Goal: Task Accomplishment & Management: Manage account settings

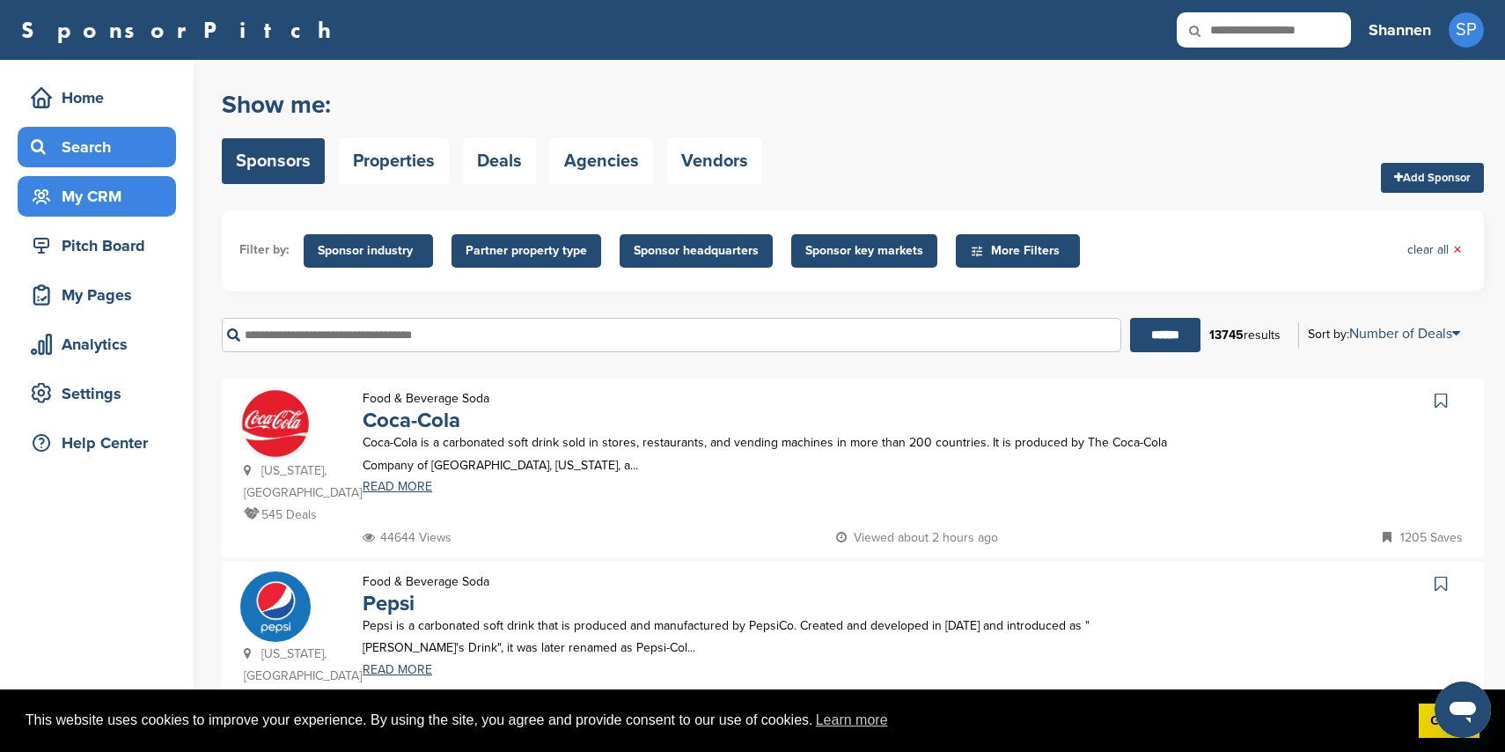
click at [142, 215] on div "My CRM" at bounding box center [97, 196] width 158 height 40
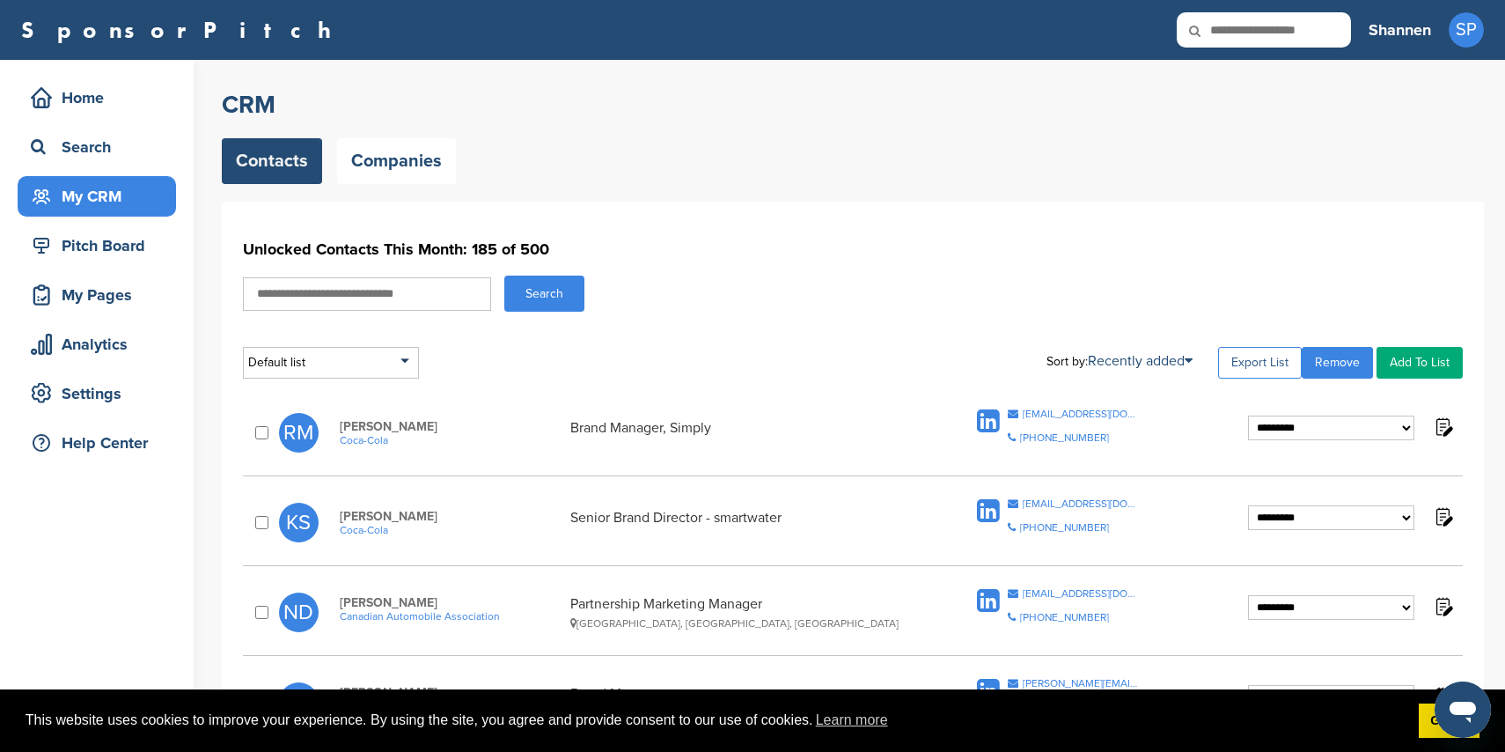
click at [1249, 360] on link "Export List" at bounding box center [1260, 363] width 84 height 32
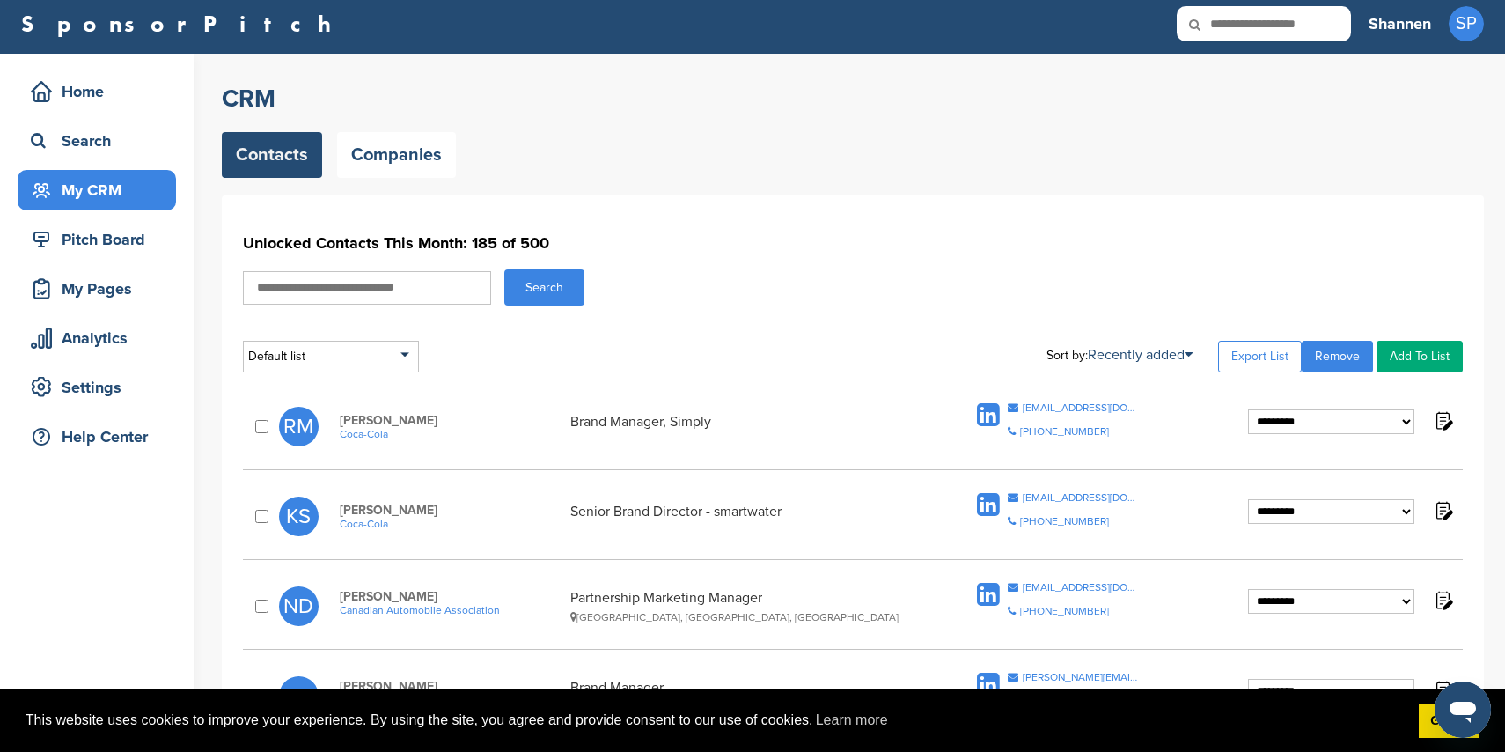
scroll to position [24, 0]
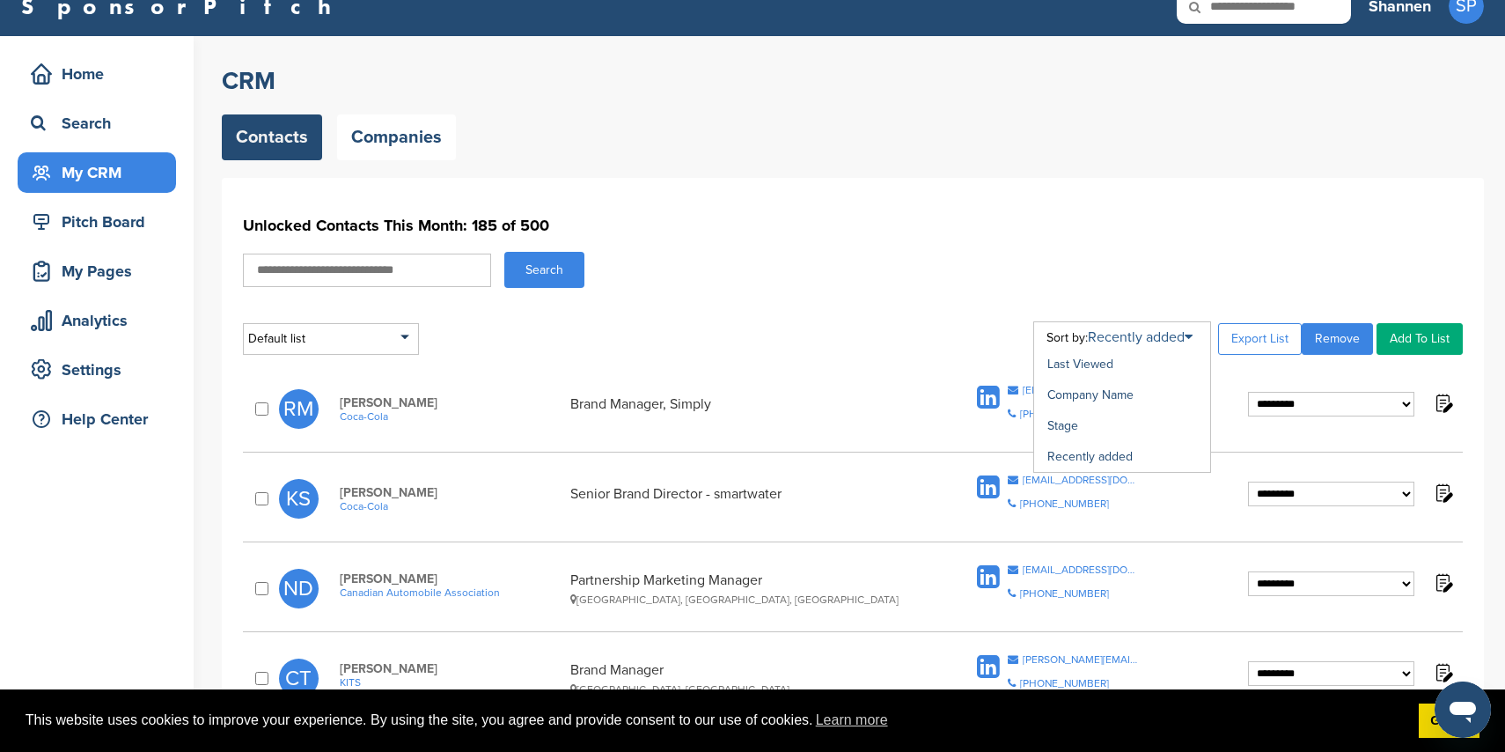
click at [1162, 332] on link "Recently added" at bounding box center [1140, 337] width 105 height 18
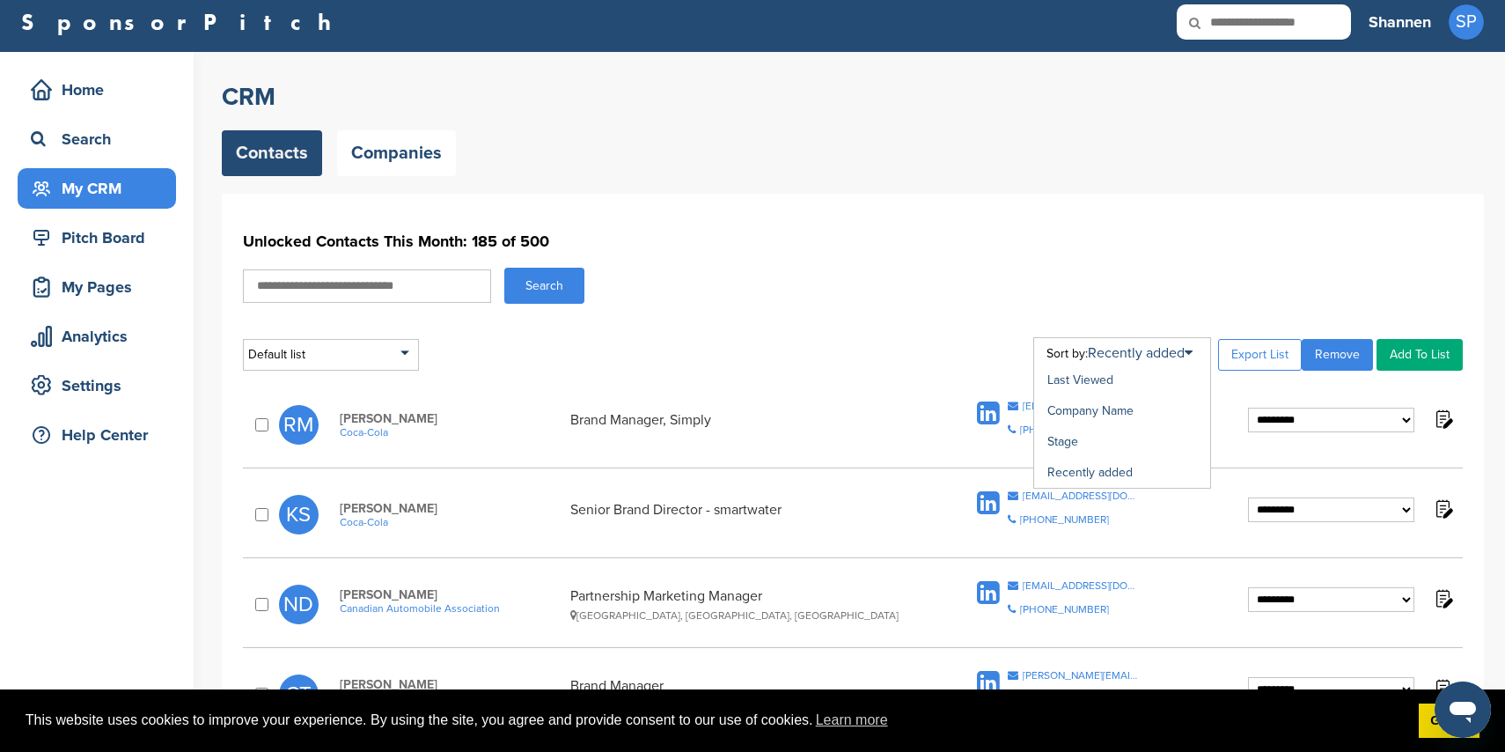
click at [1166, 364] on div "Last Viewed Company Name Stage Recently added" at bounding box center [1122, 412] width 178 height 151
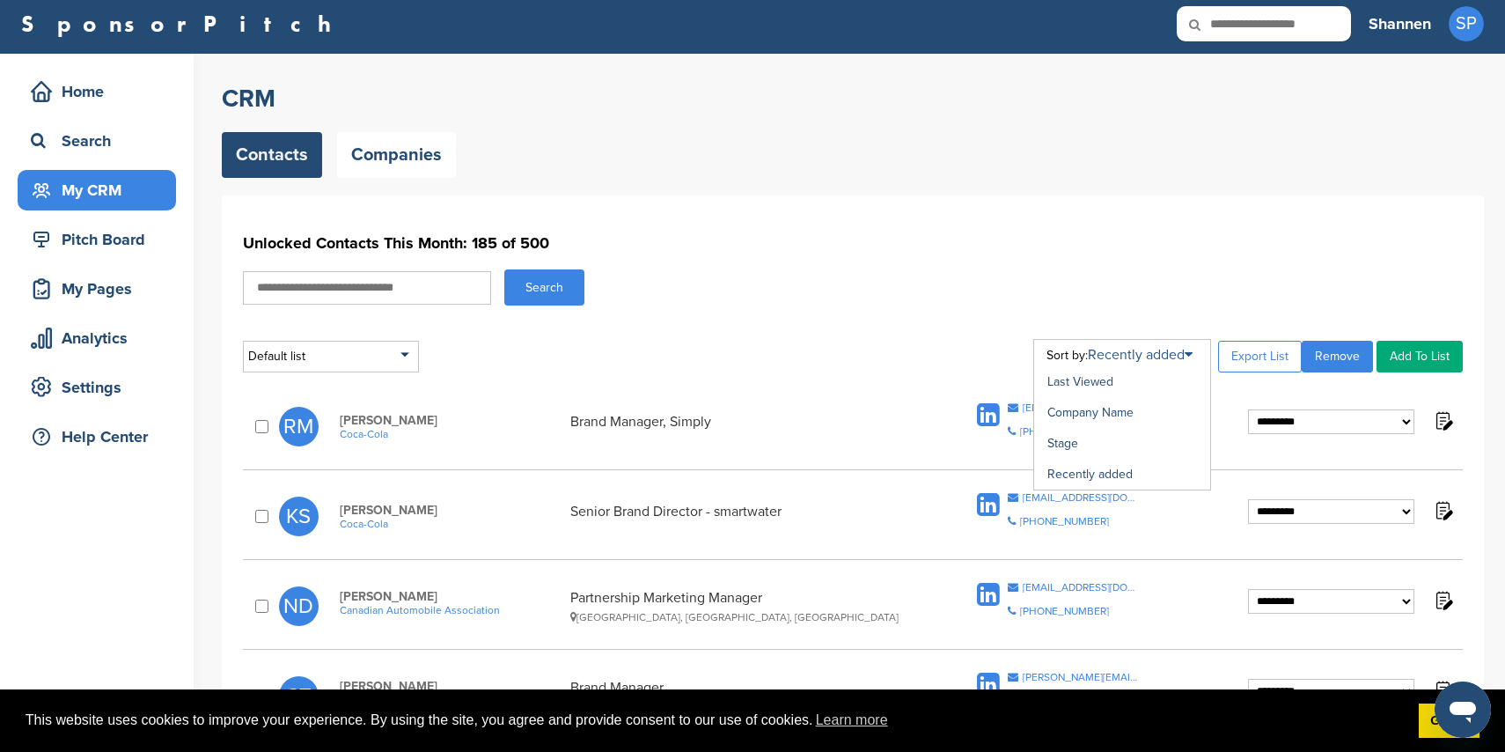
scroll to position [8, 0]
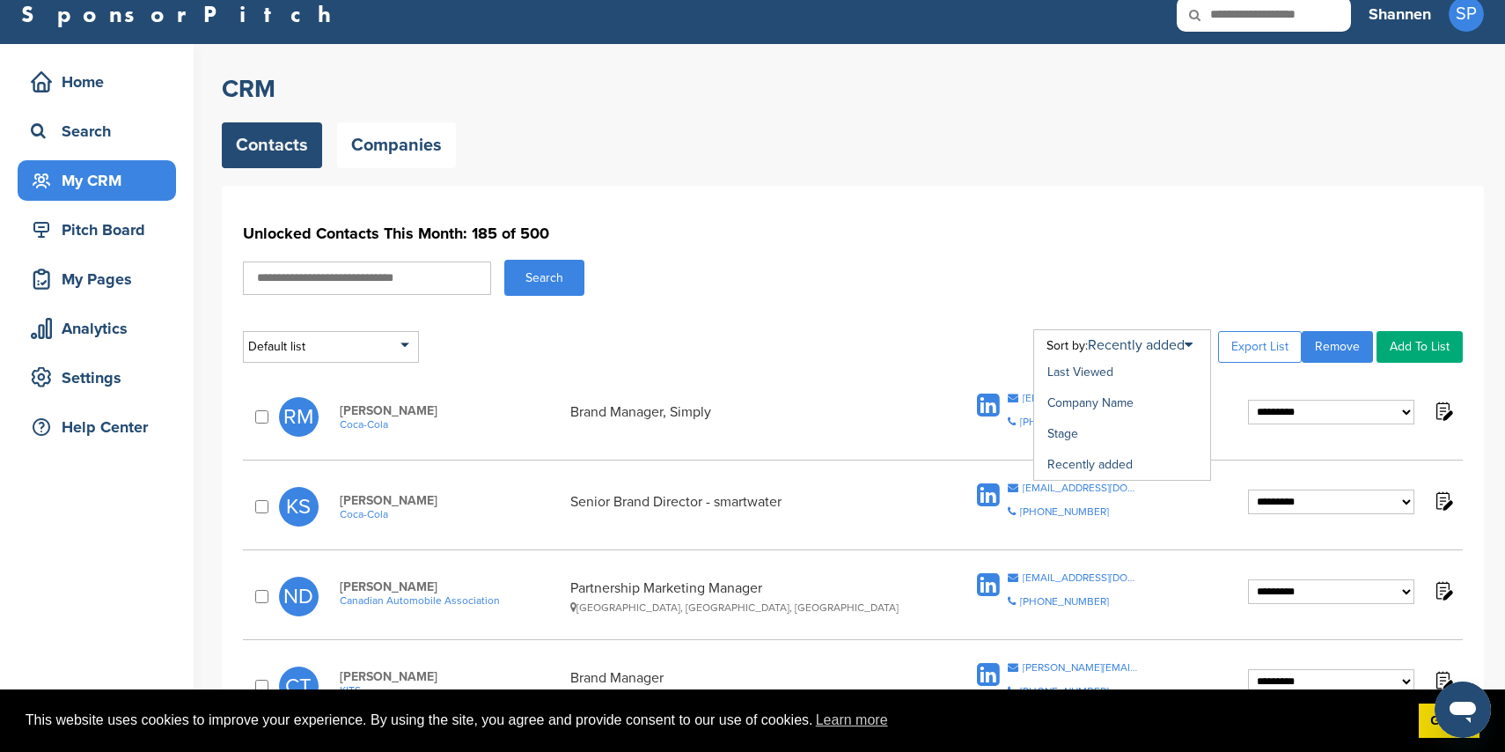
click at [1143, 469] on li "Recently added" at bounding box center [1129, 464] width 163 height 18
click at [1122, 467] on link "Recently added" at bounding box center [1090, 463] width 85 height 15
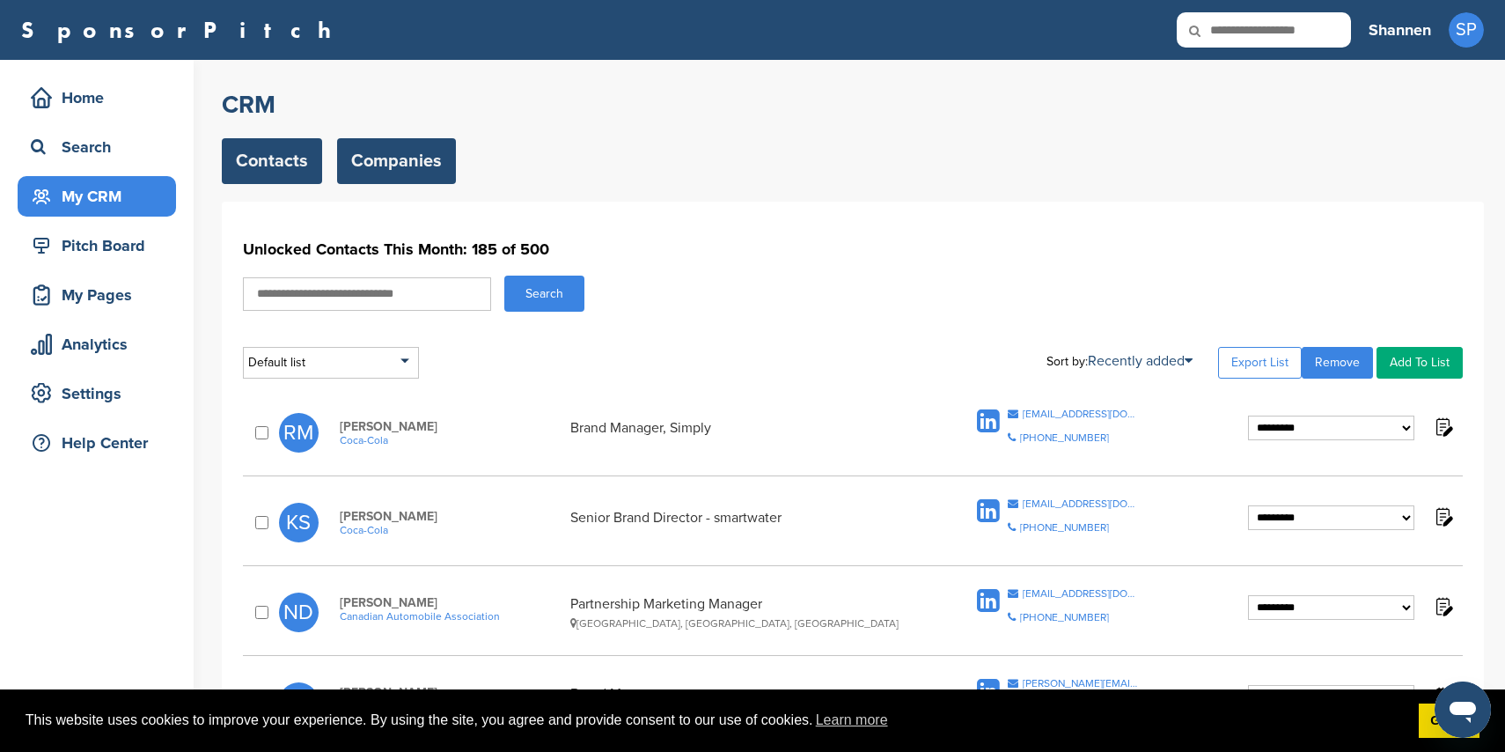
click at [428, 170] on link "Companies" at bounding box center [396, 161] width 119 height 46
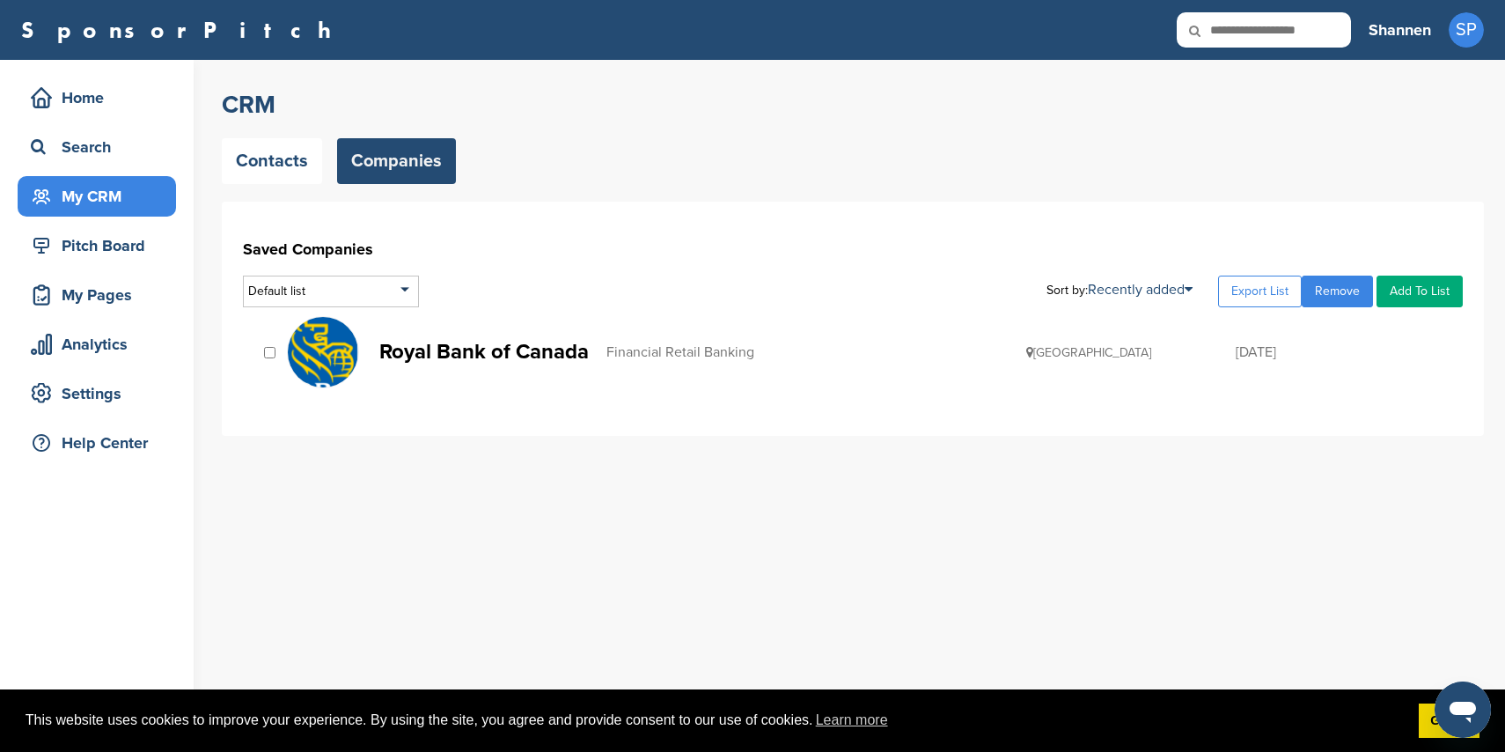
click at [488, 350] on p "Royal Bank of Canada" at bounding box center [484, 352] width 210 height 22
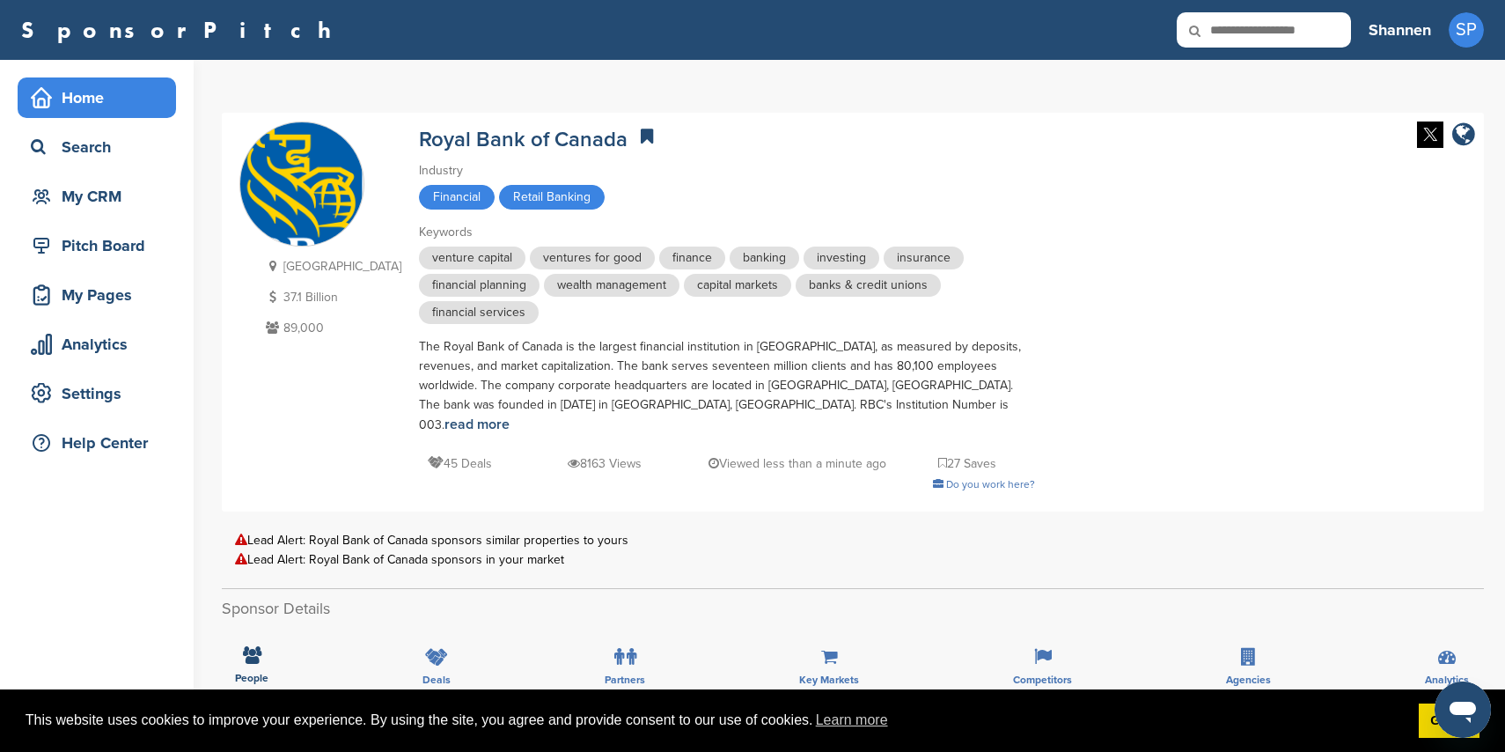
click at [132, 104] on div "Home" at bounding box center [101, 98] width 150 height 32
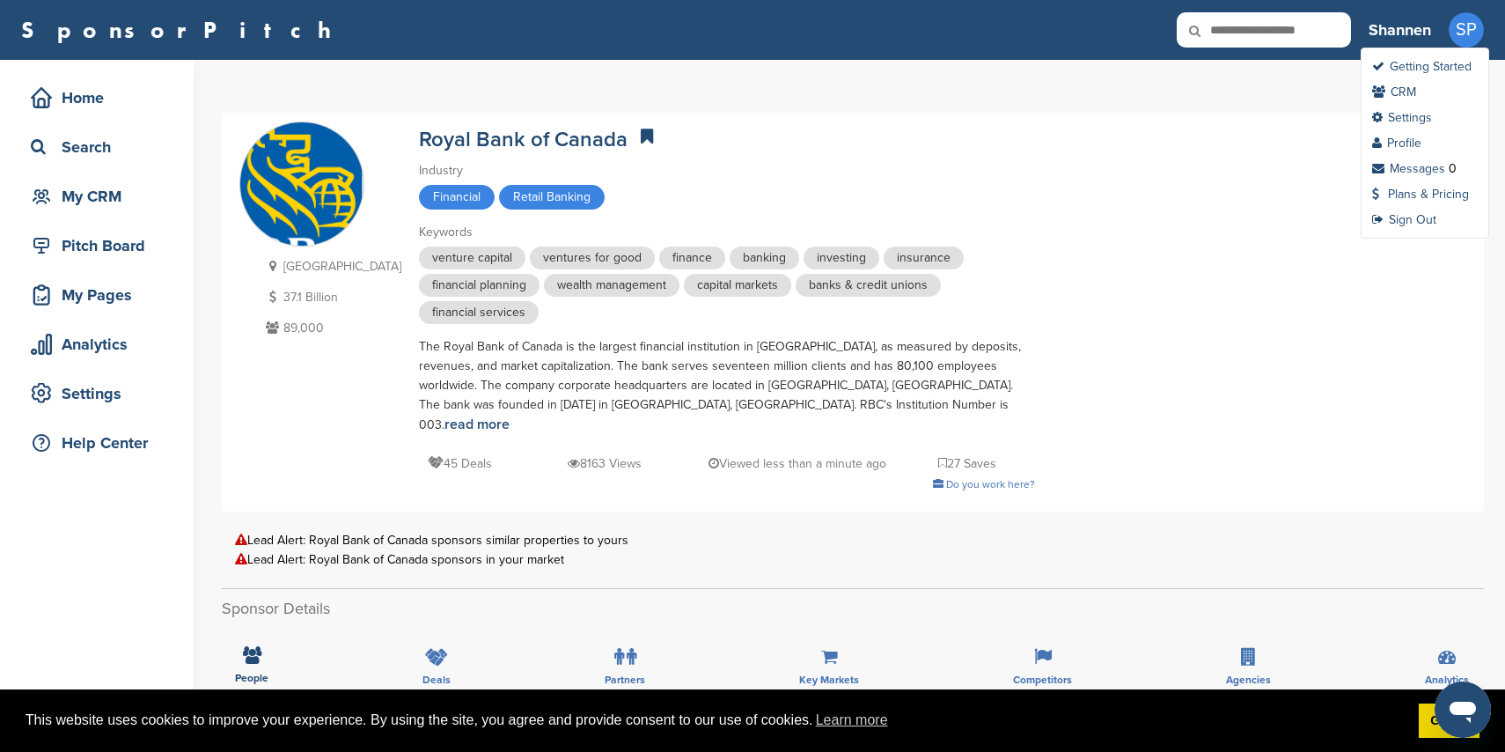
click at [1472, 29] on span "SP" at bounding box center [1466, 29] width 35 height 35
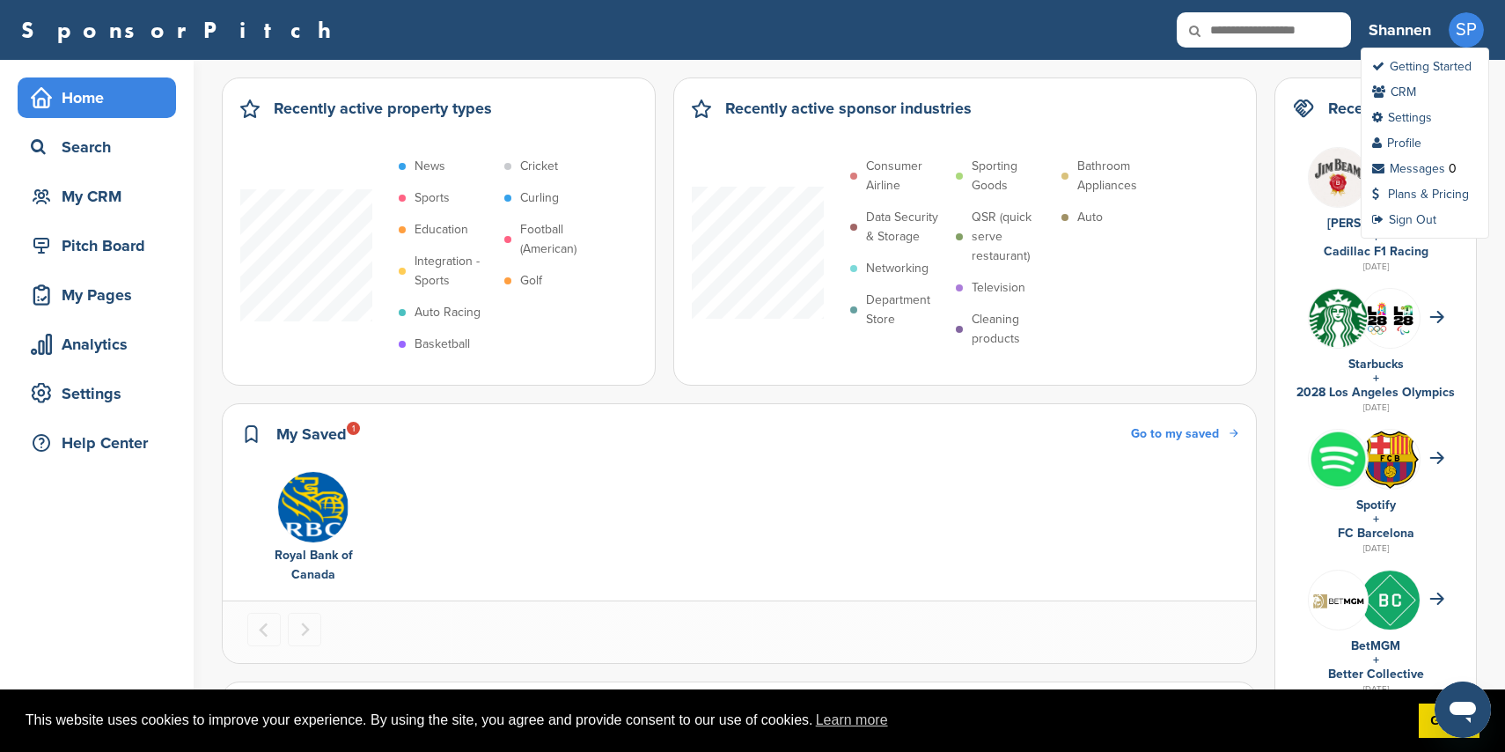
click at [1479, 33] on span "SP" at bounding box center [1466, 29] width 35 height 35
click at [1428, 190] on link "Plans & Pricing" at bounding box center [1420, 194] width 97 height 15
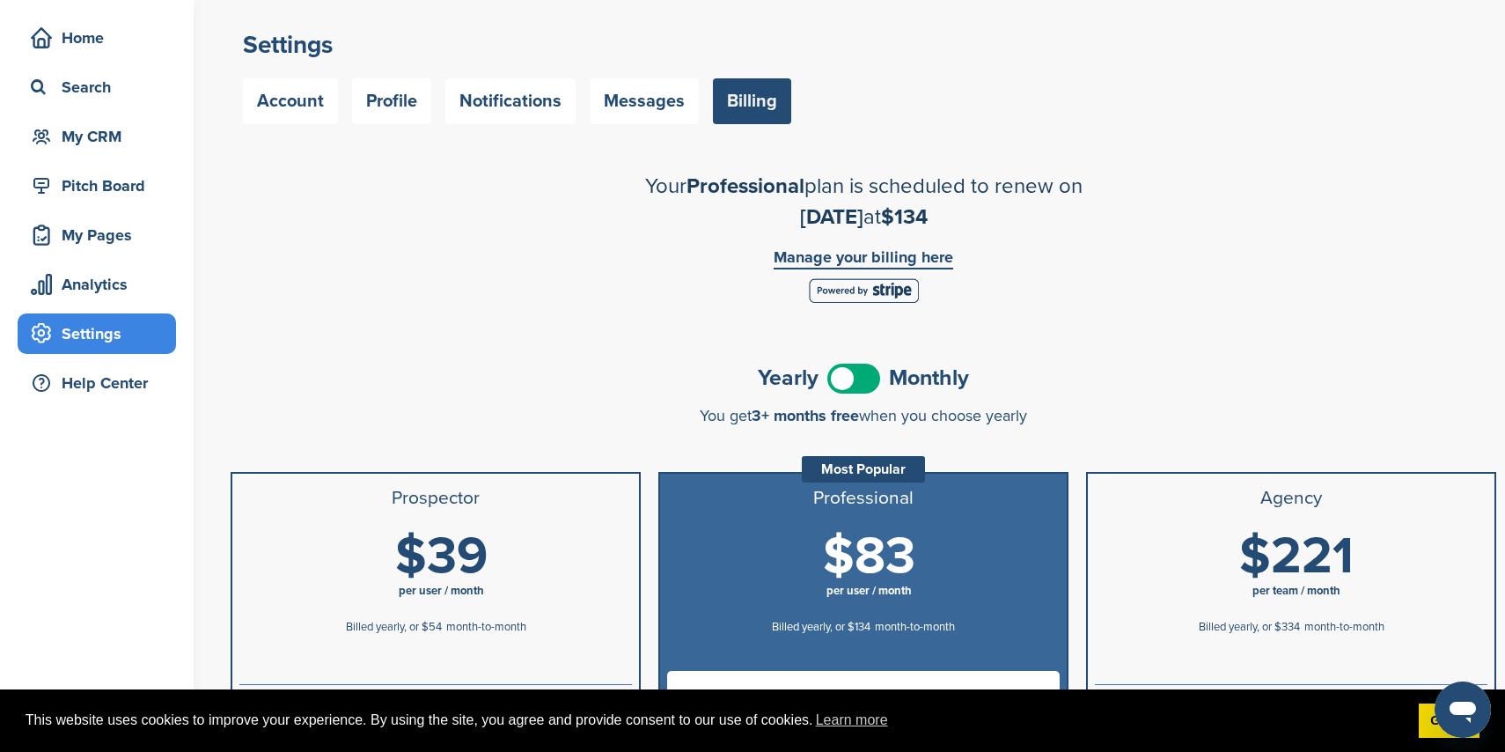
scroll to position [47, 0]
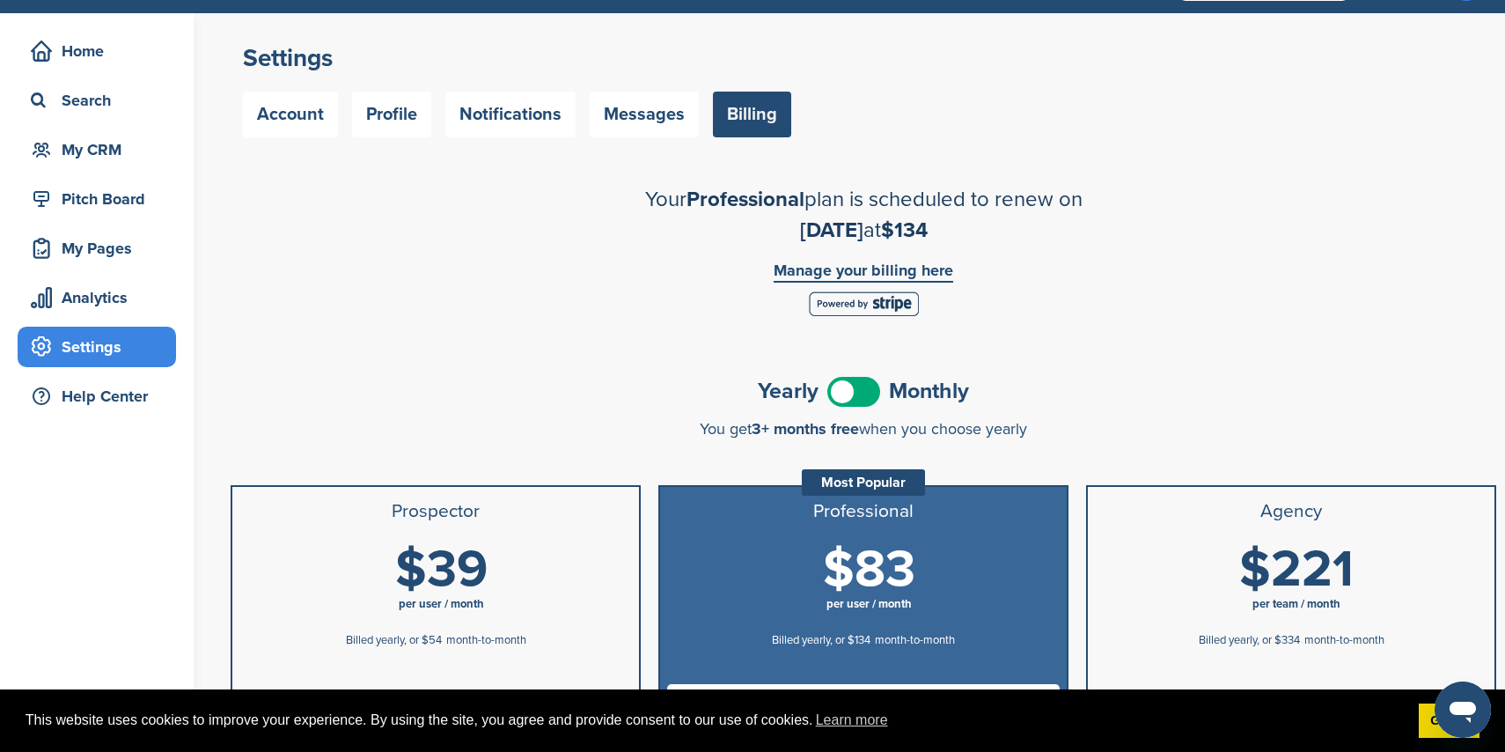
click at [939, 270] on link "Manage your billing here" at bounding box center [864, 272] width 180 height 20
